Goal: Task Accomplishment & Management: Use online tool/utility

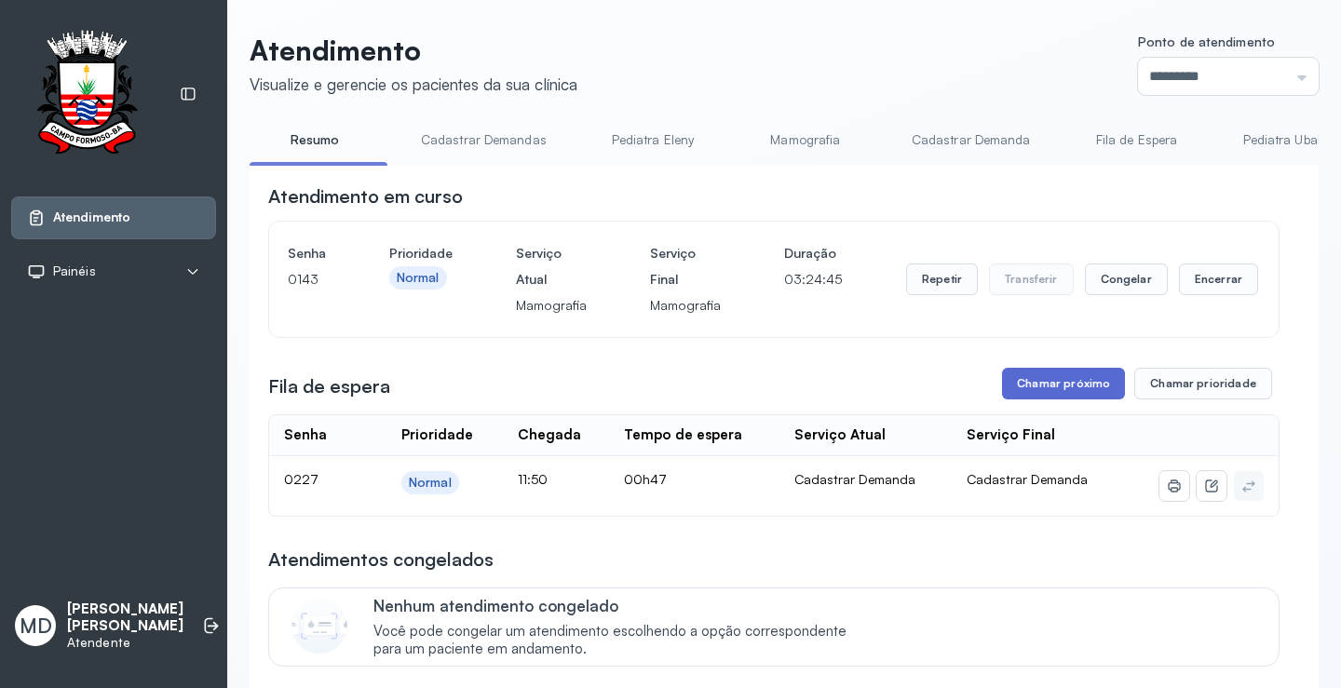
scroll to position [186, 0]
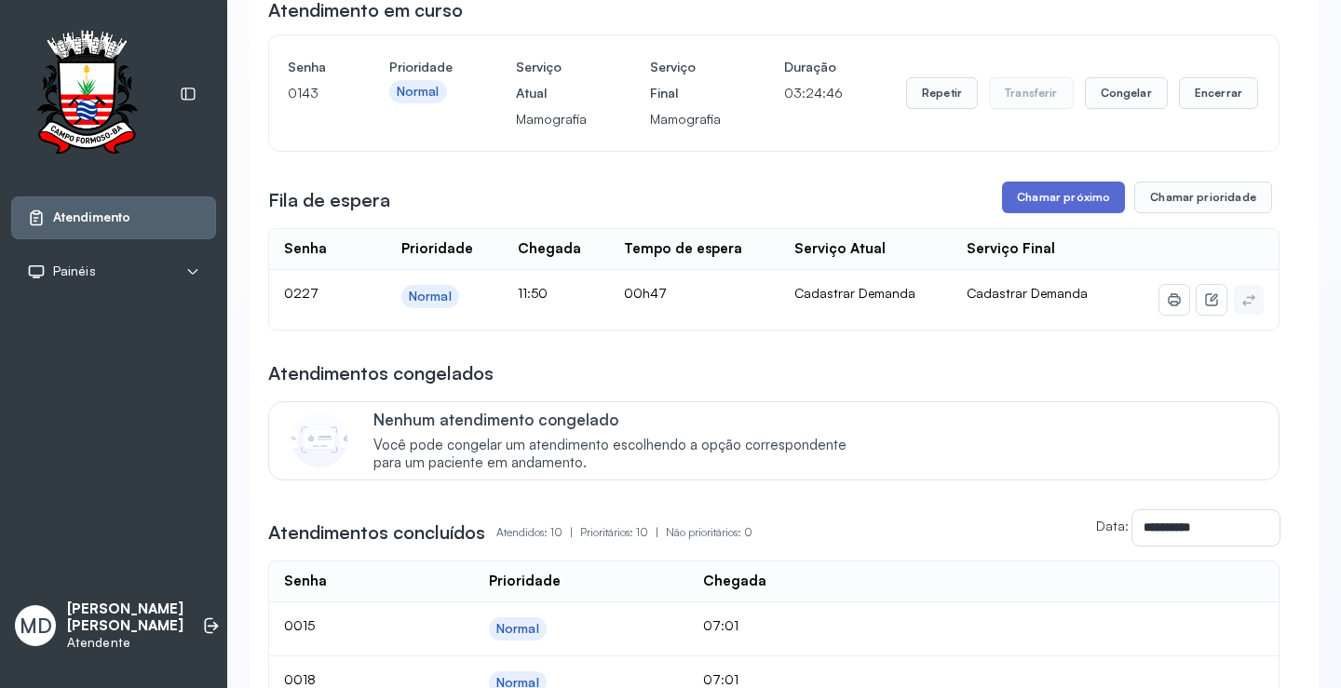
click at [1067, 199] on button "Chamar próximo" at bounding box center [1063, 198] width 123 height 32
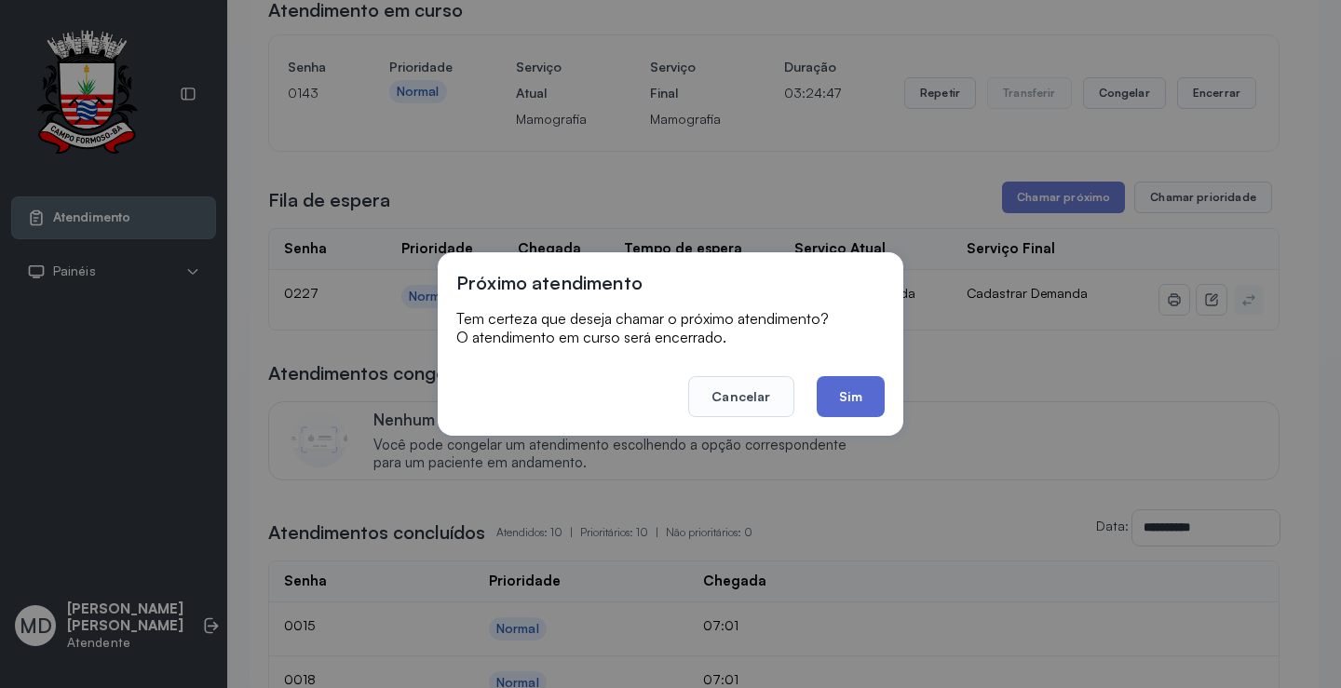
click at [846, 391] on button "Sim" at bounding box center [851, 396] width 68 height 41
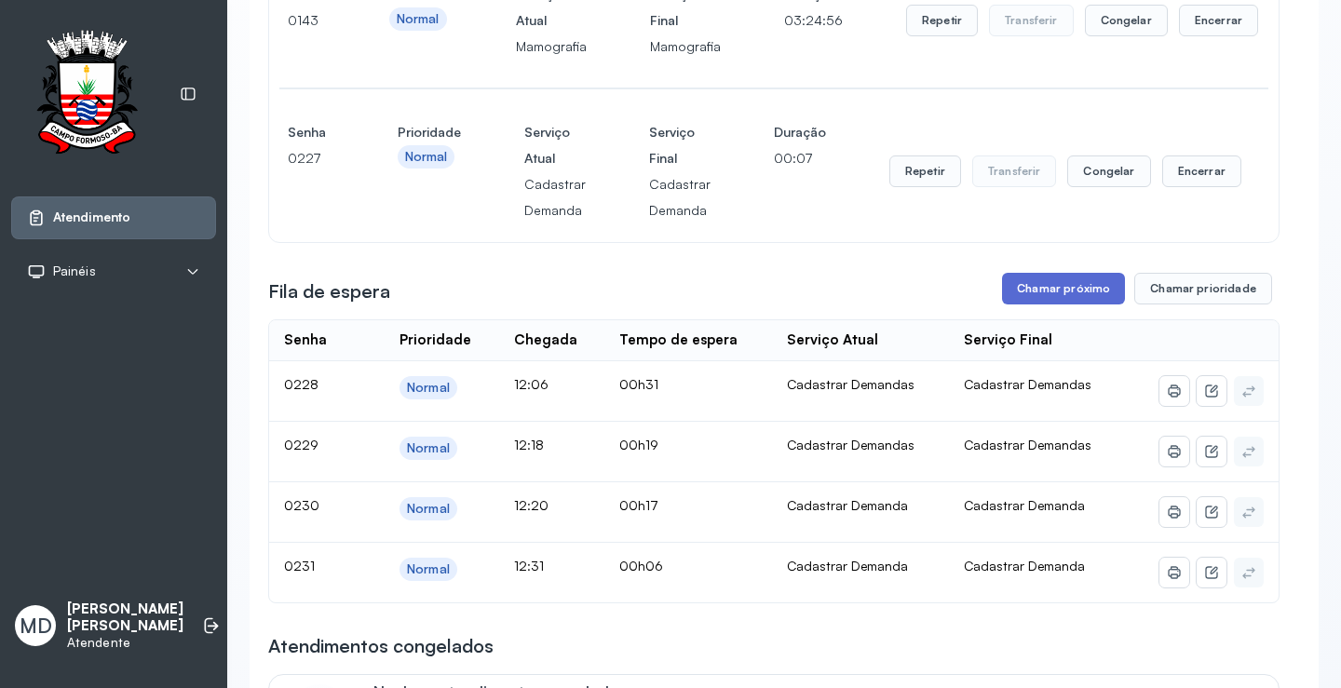
scroll to position [279, 0]
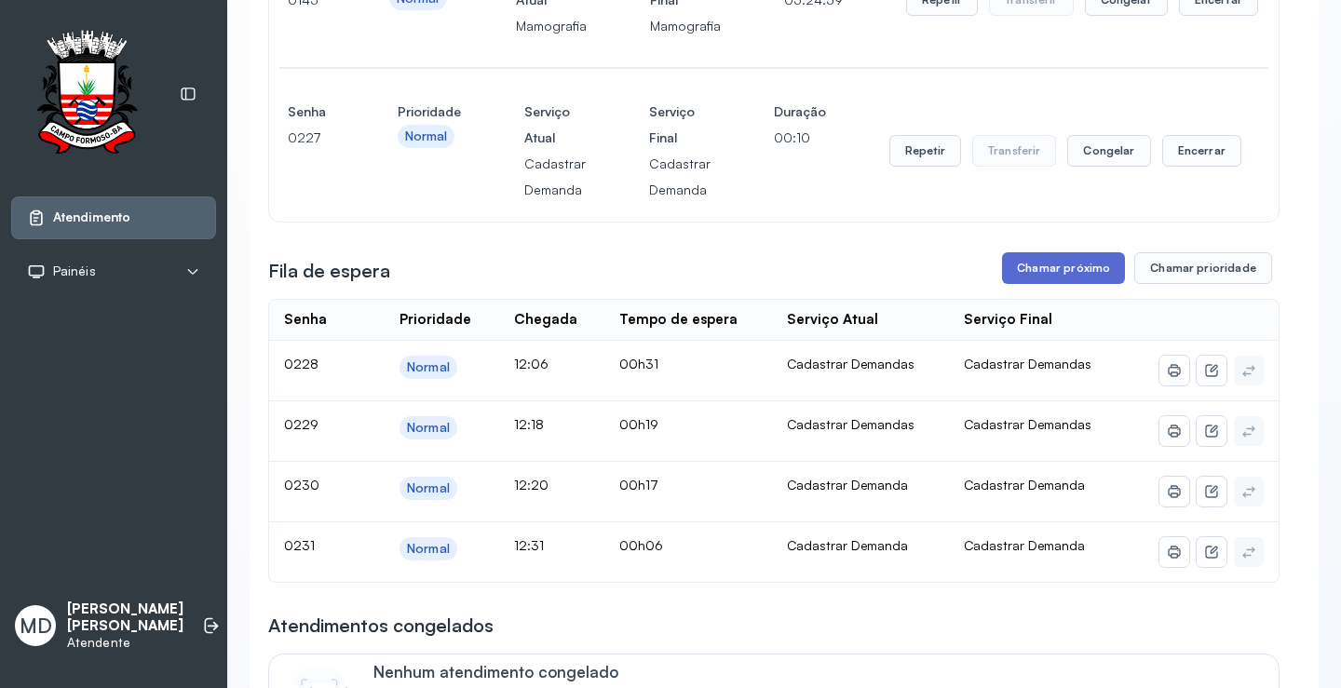
click at [1058, 270] on button "Chamar próximo" at bounding box center [1063, 268] width 123 height 32
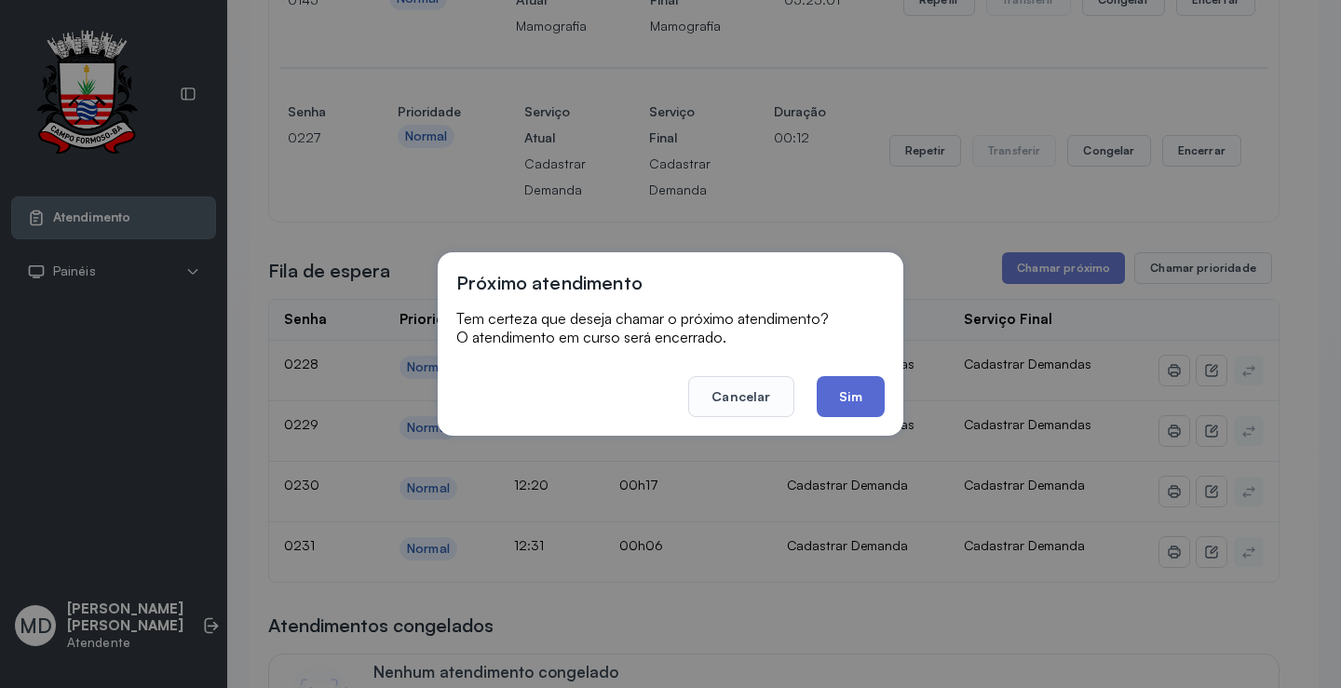
click at [858, 401] on button "Sim" at bounding box center [851, 396] width 68 height 41
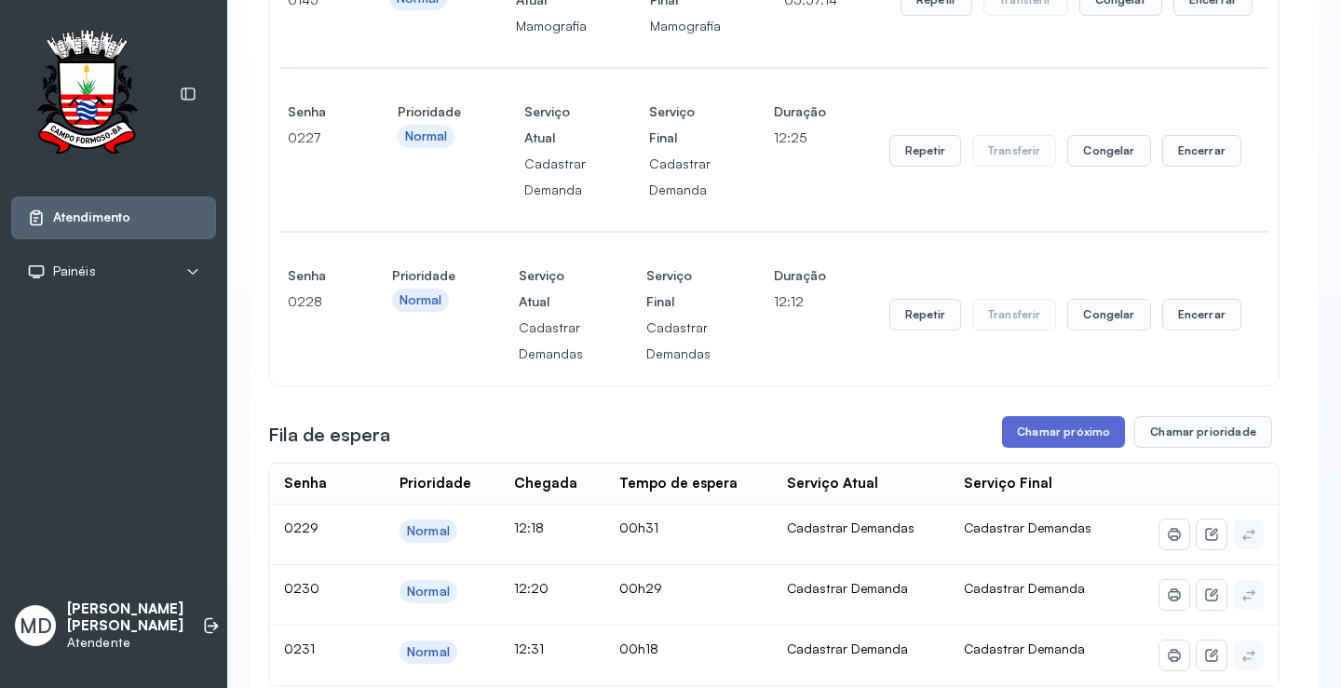
click at [1039, 432] on button "Chamar próximo" at bounding box center [1063, 432] width 123 height 32
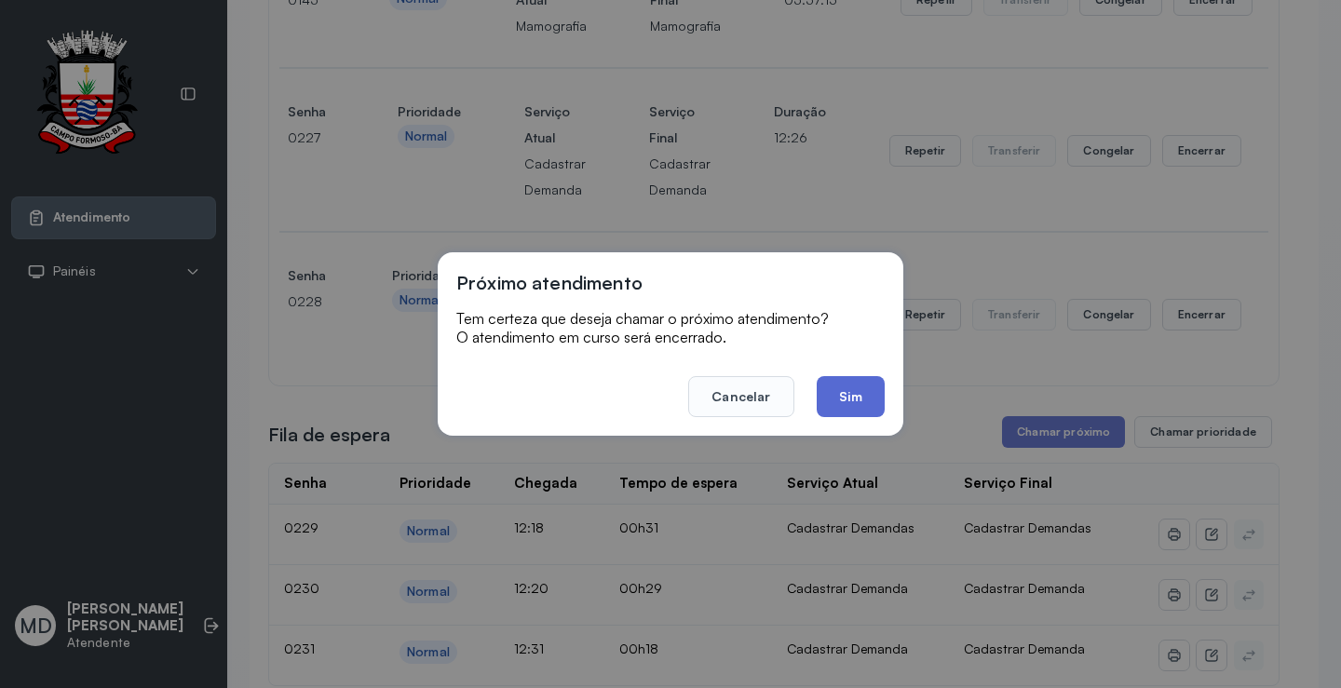
click at [850, 401] on button "Sim" at bounding box center [851, 396] width 68 height 41
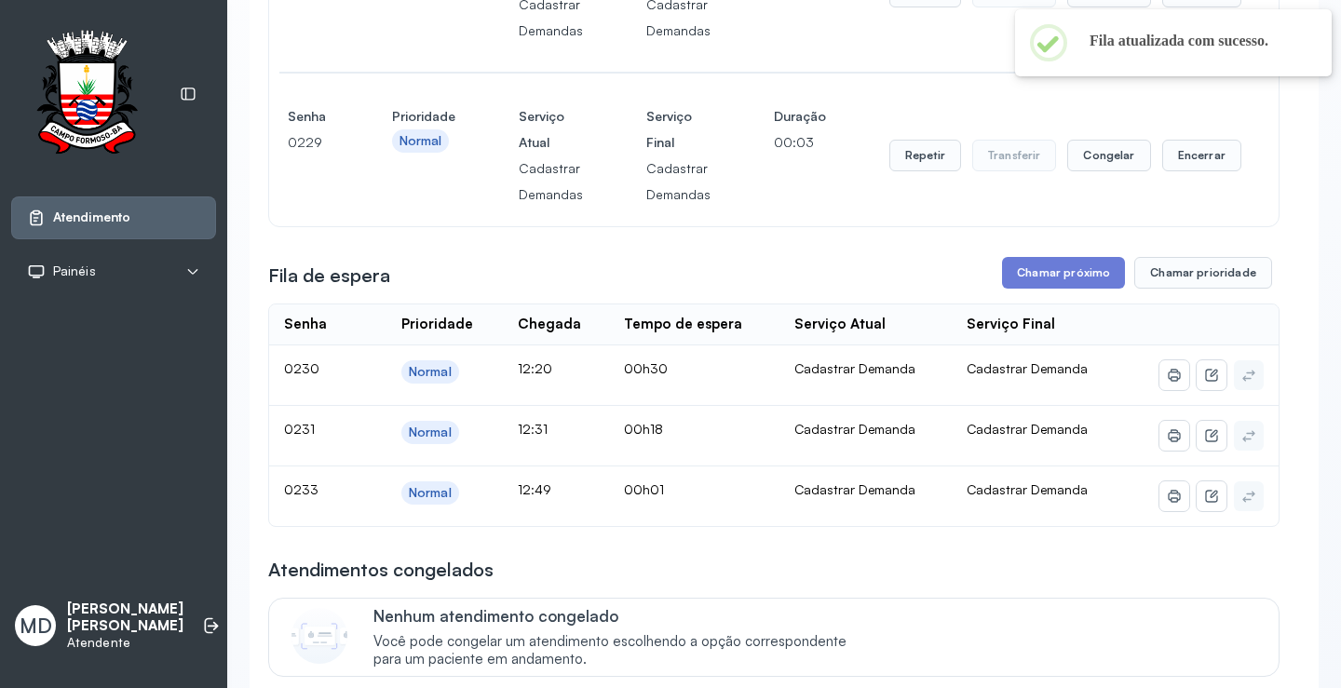
scroll to position [652, 0]
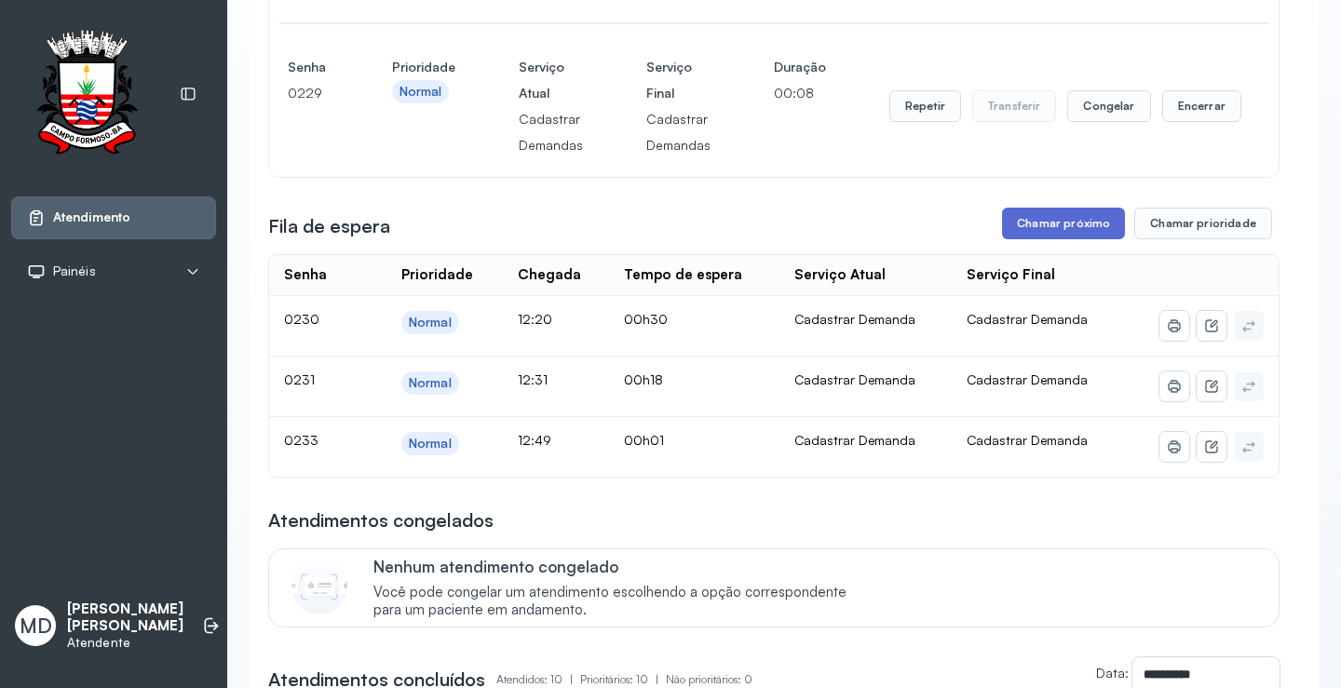
click at [1048, 228] on button "Chamar próximo" at bounding box center [1063, 224] width 123 height 32
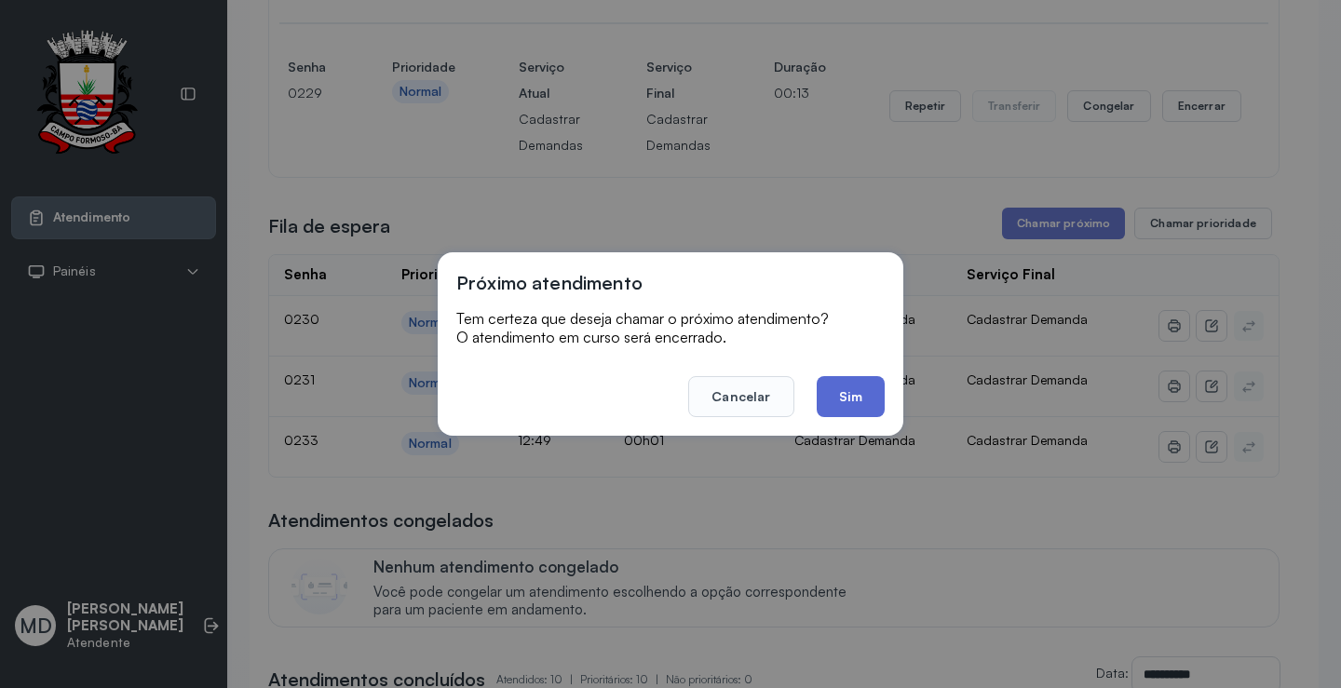
click at [850, 388] on button "Sim" at bounding box center [851, 396] width 68 height 41
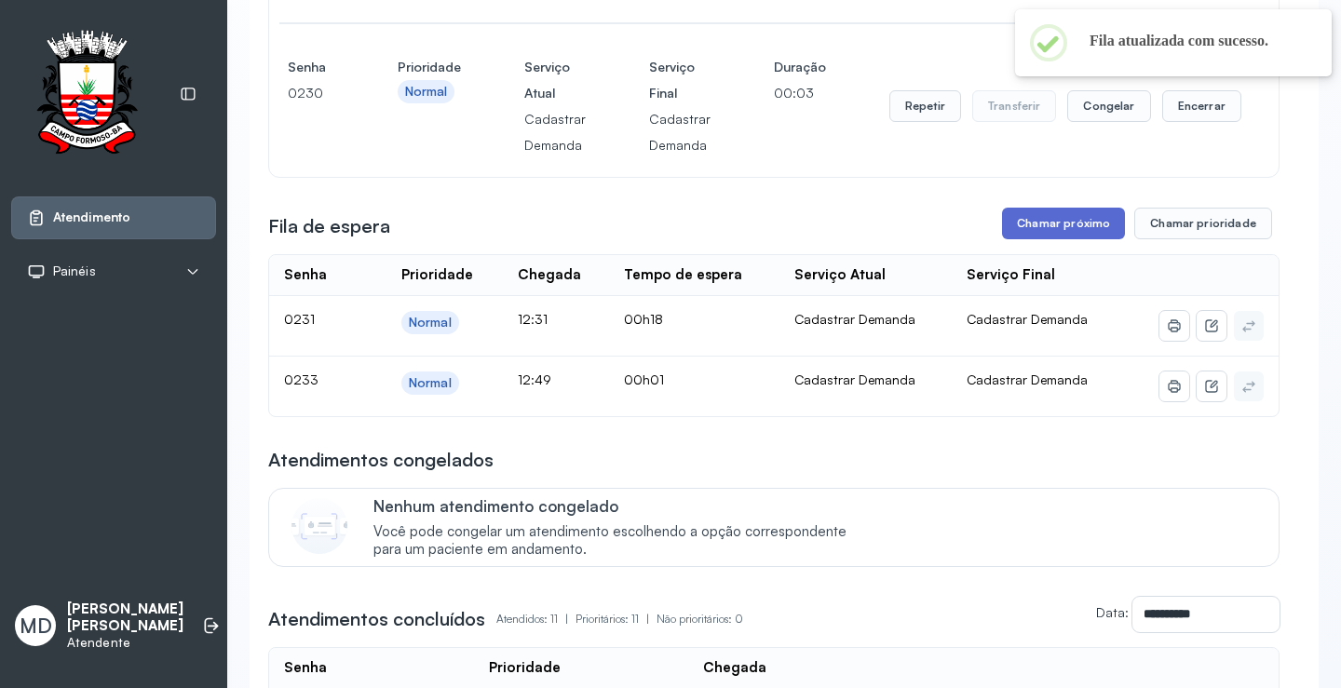
click at [1054, 221] on button "Chamar próximo" at bounding box center [1063, 224] width 123 height 32
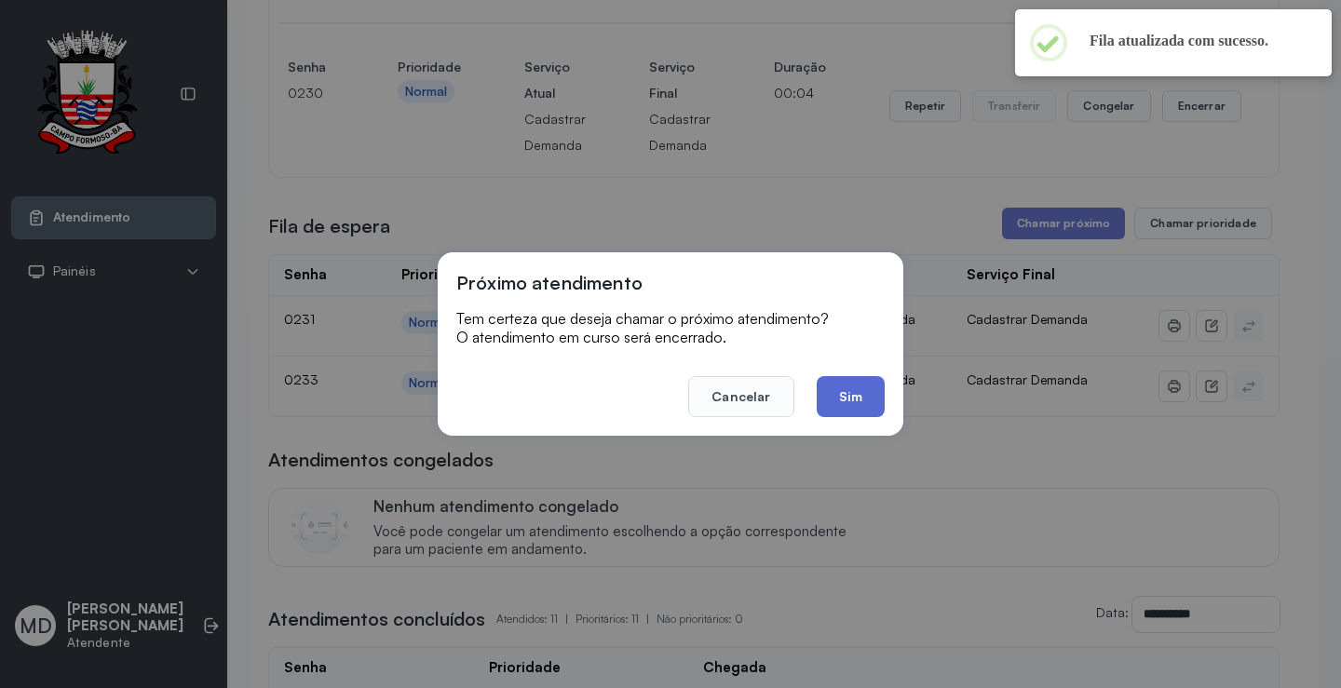
click at [847, 403] on button "Sim" at bounding box center [851, 396] width 68 height 41
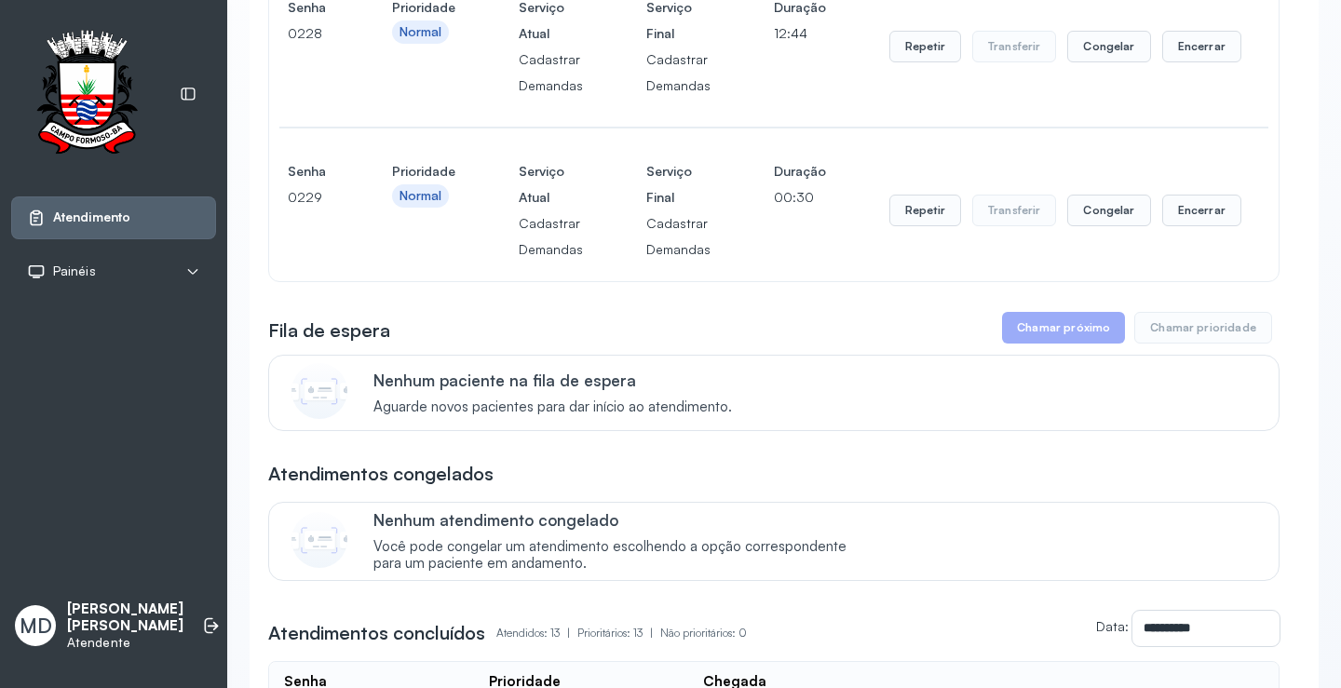
scroll to position [279, 0]
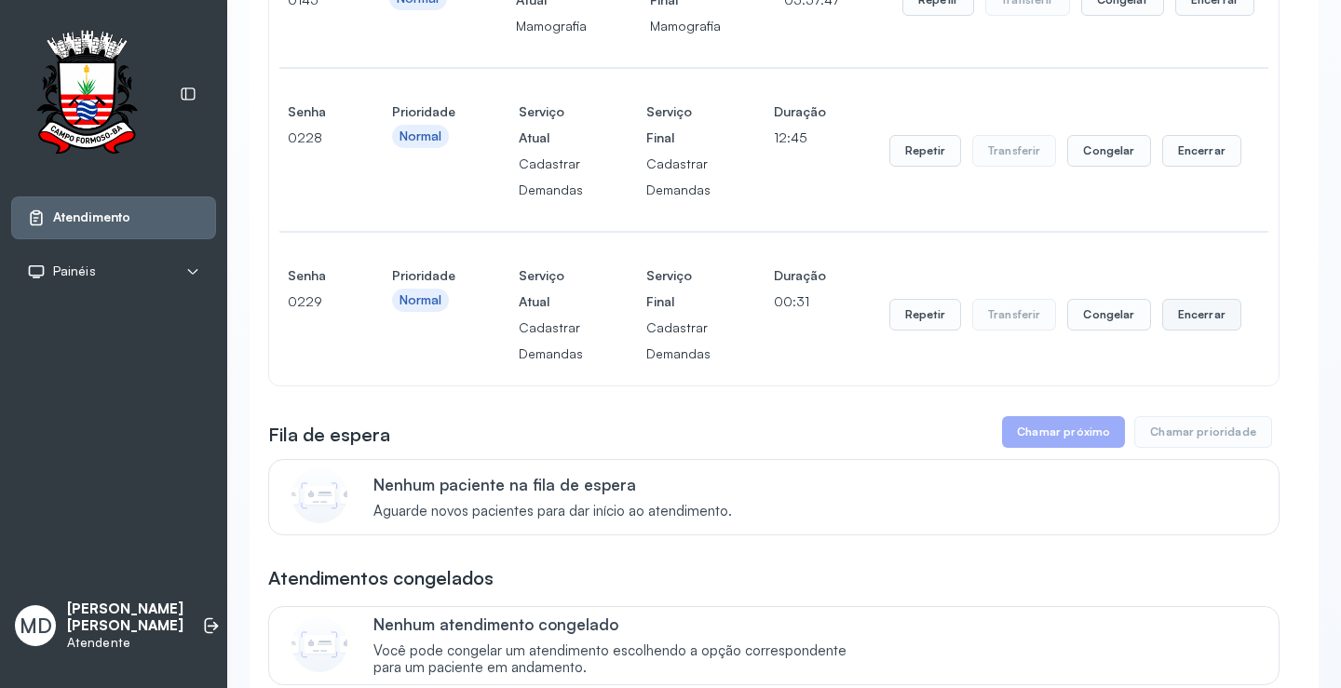
click at [1180, 319] on button "Encerrar" at bounding box center [1201, 315] width 79 height 32
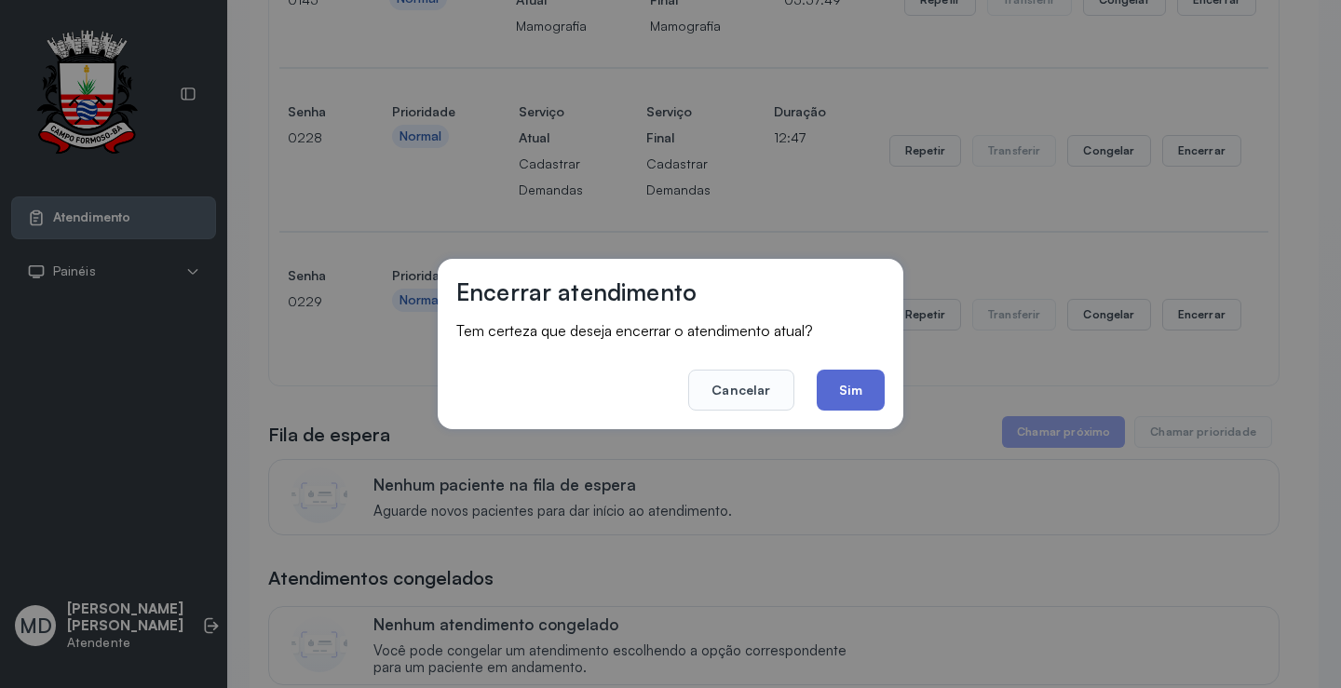
click at [835, 391] on button "Sim" at bounding box center [851, 390] width 68 height 41
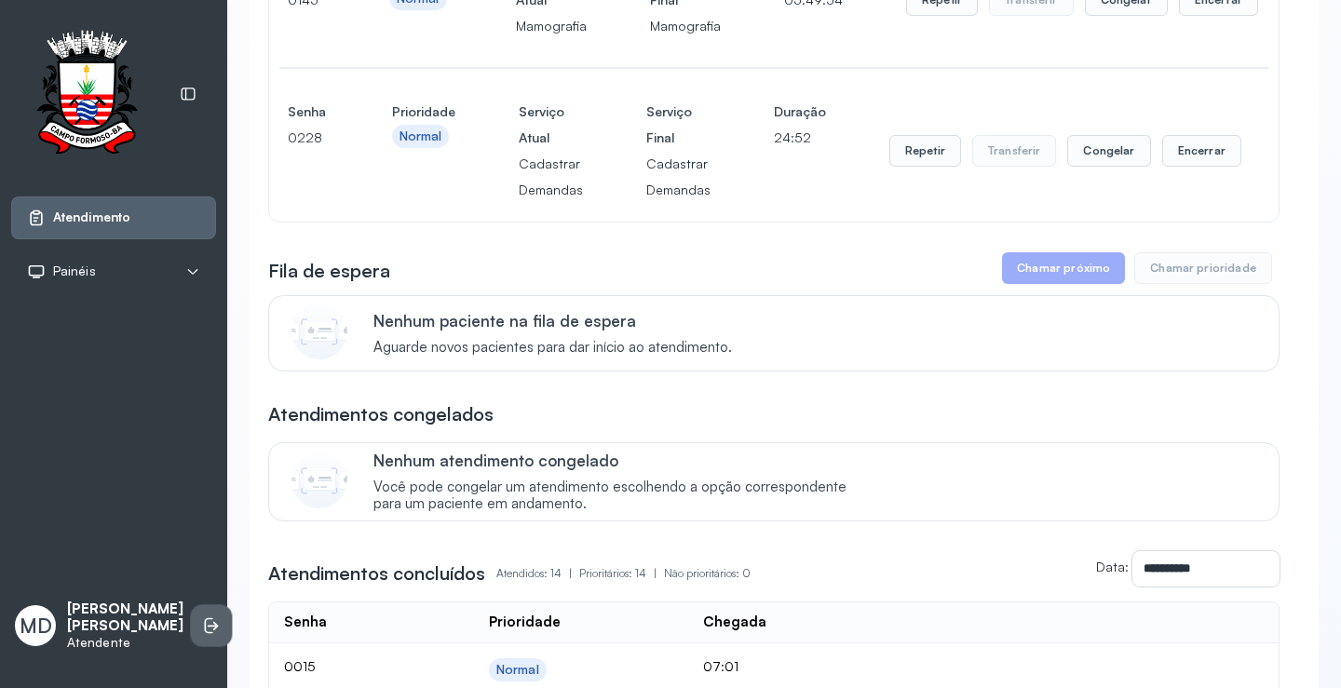
click at [202, 617] on icon at bounding box center [211, 626] width 19 height 19
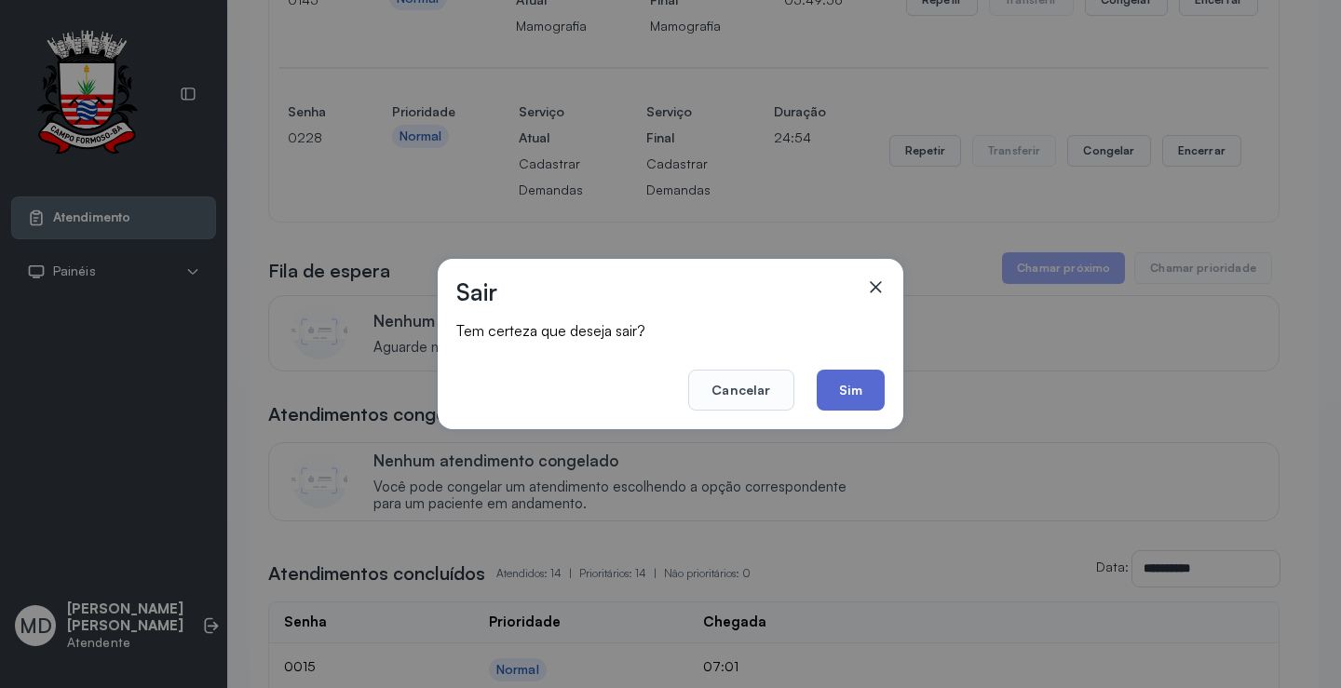
click at [863, 384] on button "Sim" at bounding box center [851, 390] width 68 height 41
